Goal: Task Accomplishment & Management: Manage account settings

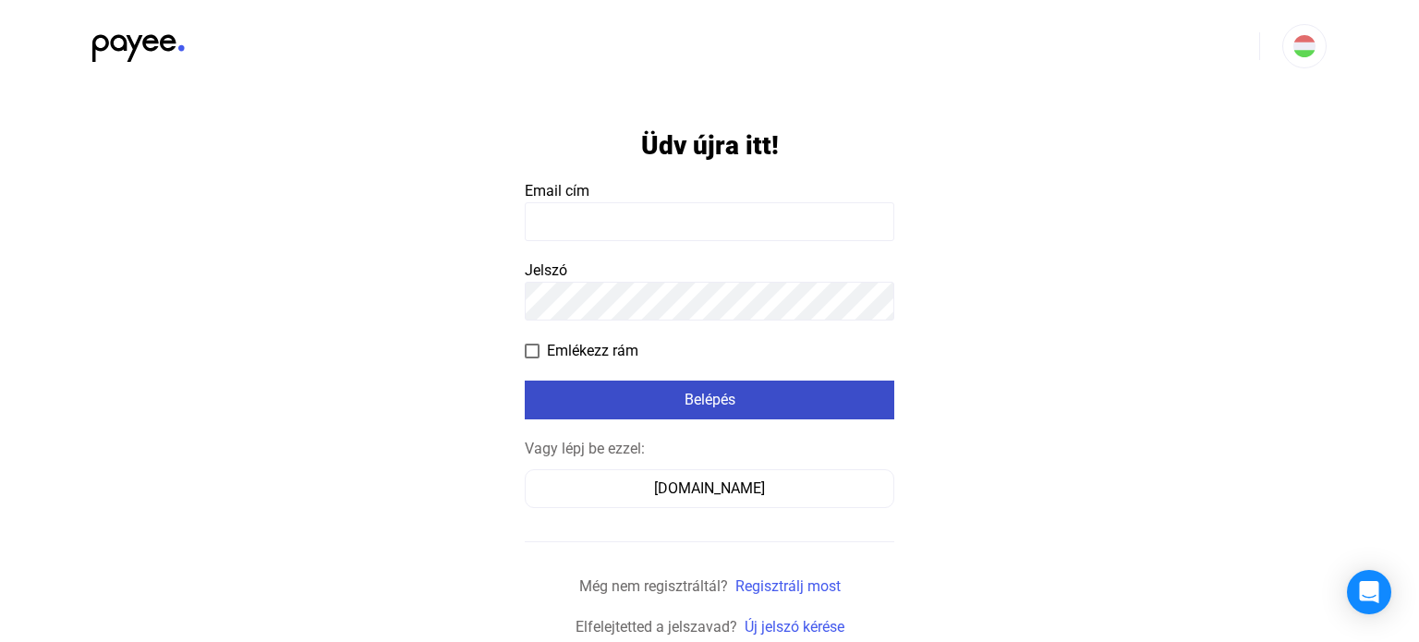
type input "**********"
click at [678, 414] on button "Belépés" at bounding box center [710, 400] width 370 height 39
